Goal: Task Accomplishment & Management: Manage account settings

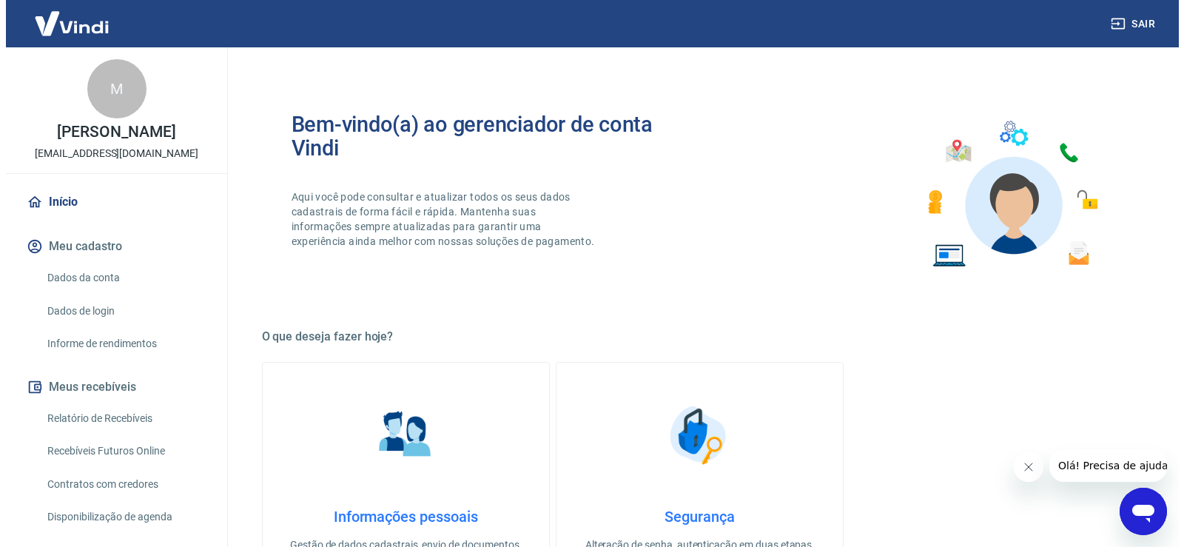
scroll to position [241, 0]
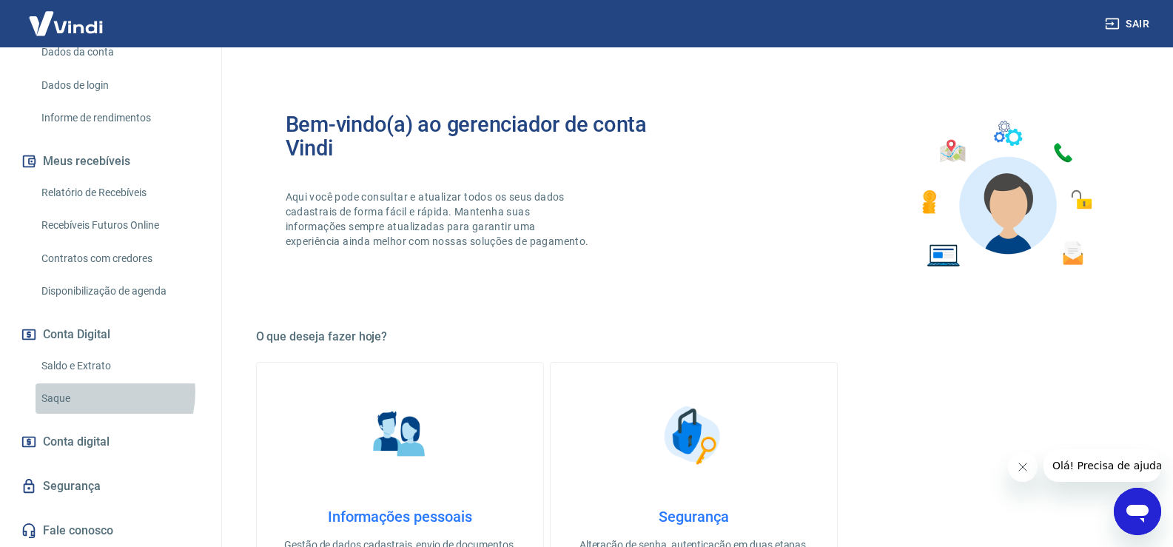
click at [98, 392] on link "Saque" at bounding box center [120, 398] width 168 height 30
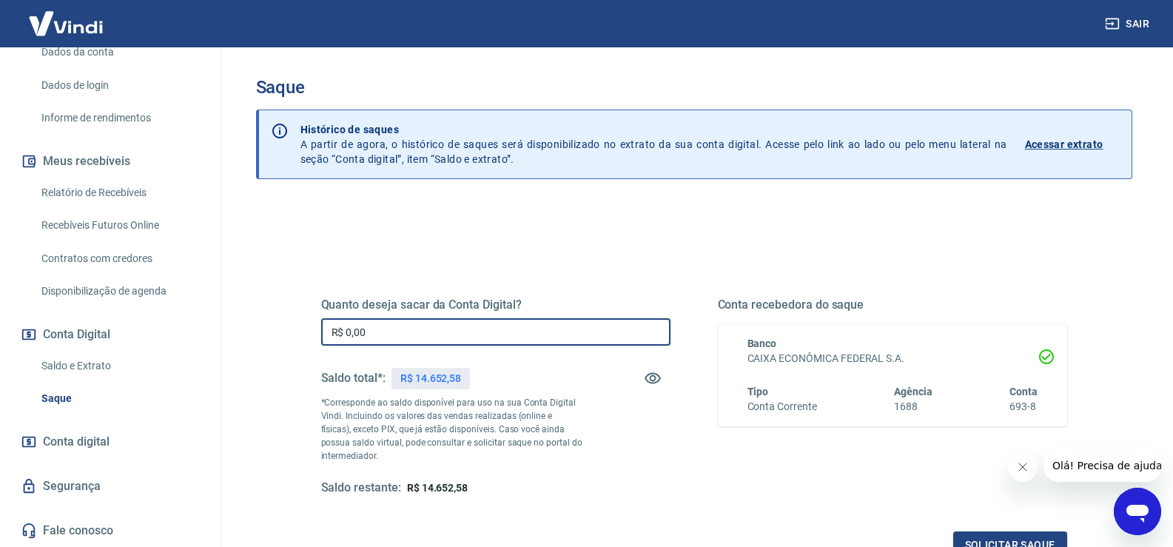
drag, startPoint x: 421, startPoint y: 339, endPoint x: 453, endPoint y: 378, distance: 50.5
click at [155, 327] on div "Sair M [PERSON_NAME] JUNIOR [EMAIL_ADDRESS][DOMAIN_NAME] Início Meu cadastro Da…" at bounding box center [586, 273] width 1173 height 547
type input "R$ 14.652,58"
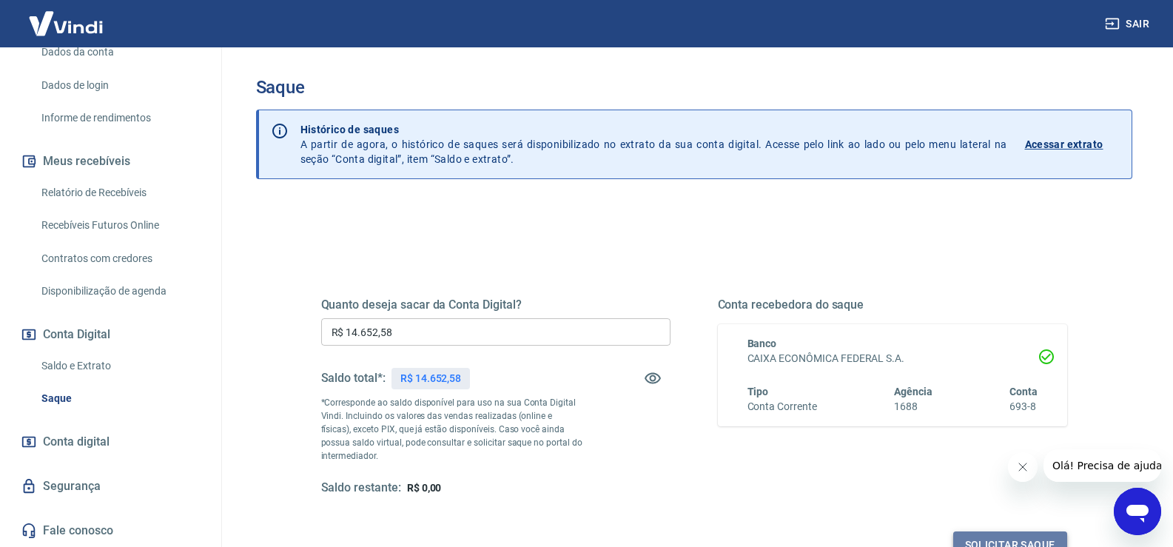
click at [1004, 542] on button "Solicitar saque" at bounding box center [1010, 544] width 114 height 27
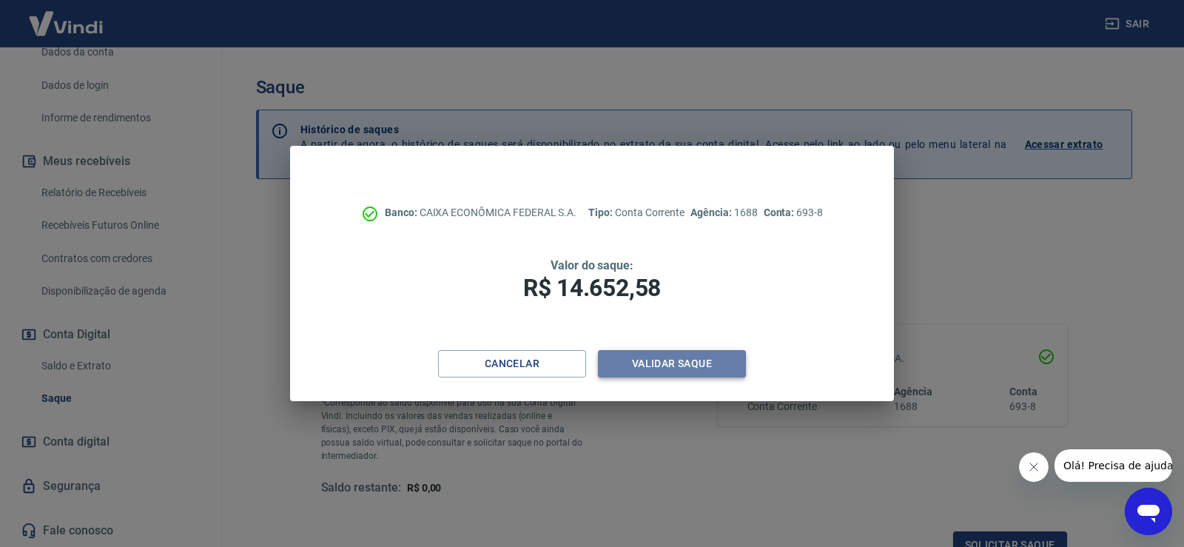
click at [712, 363] on button "Validar saque" at bounding box center [672, 363] width 148 height 27
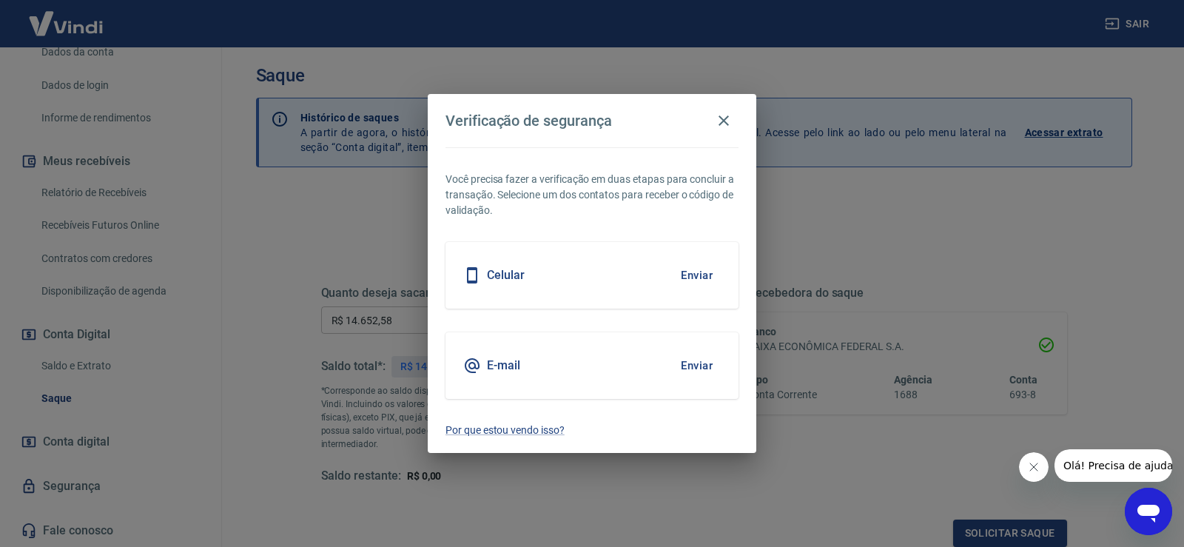
click at [692, 269] on button "Enviar" at bounding box center [697, 275] width 48 height 31
